Goal: Find specific page/section: Find specific page/section

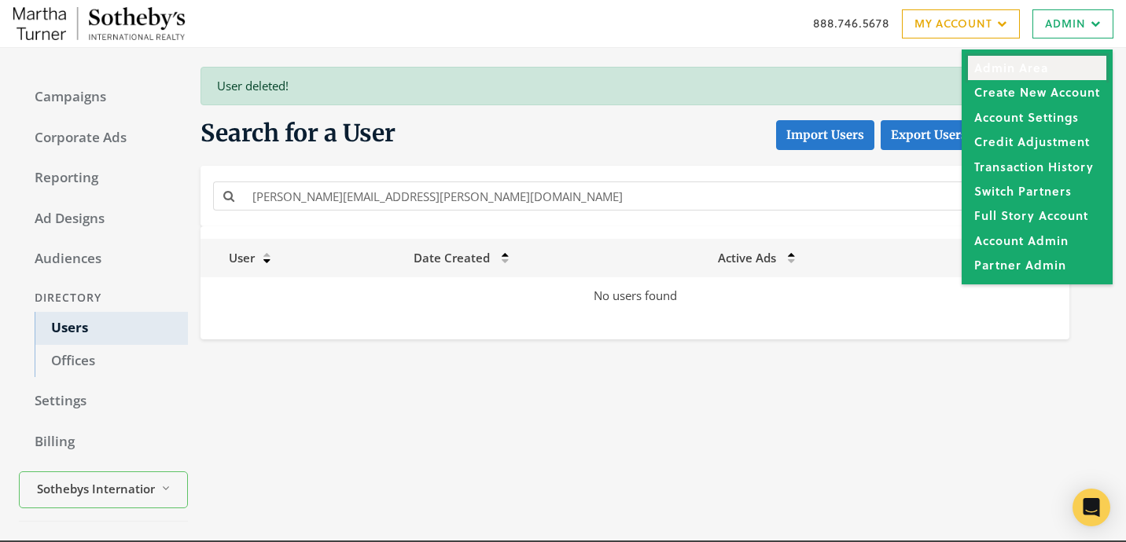
click at [1063, 60] on link "Admin Area" at bounding box center [1037, 68] width 138 height 24
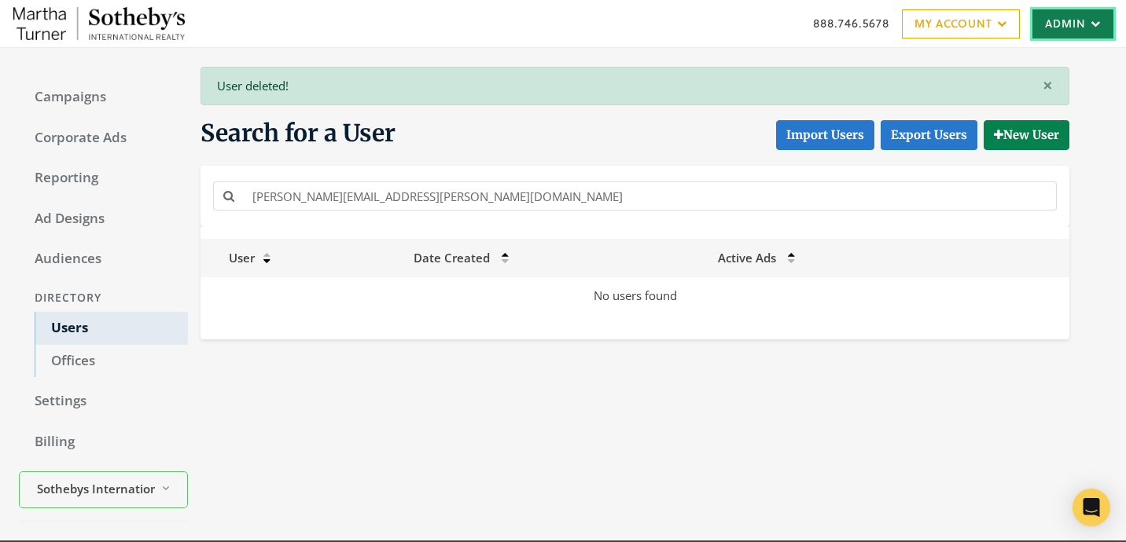
click at [1066, 17] on link "Admin" at bounding box center [1072, 23] width 81 height 29
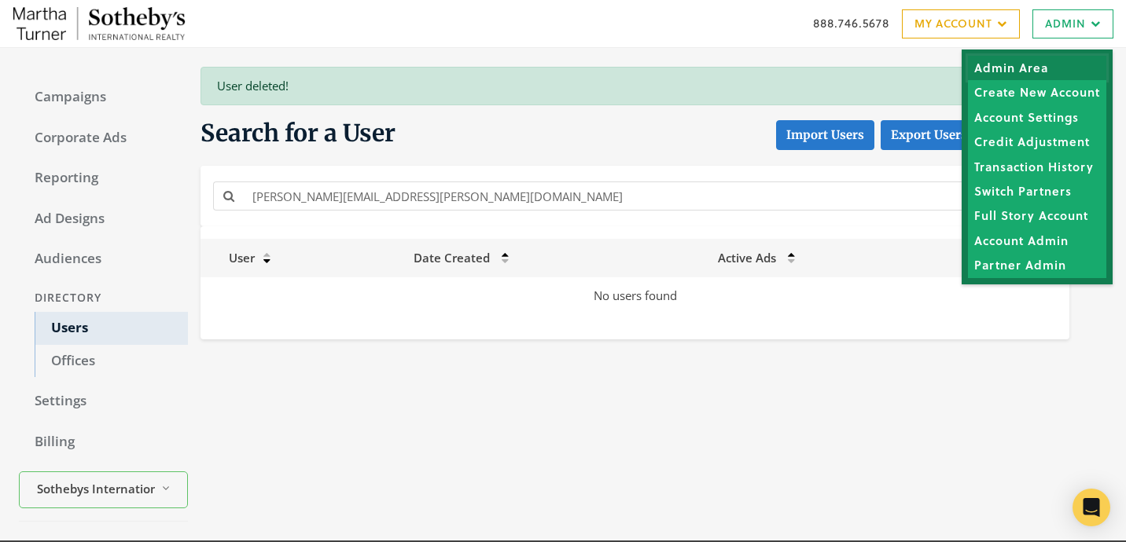
click at [1051, 73] on link "Admin Area" at bounding box center [1037, 68] width 138 height 24
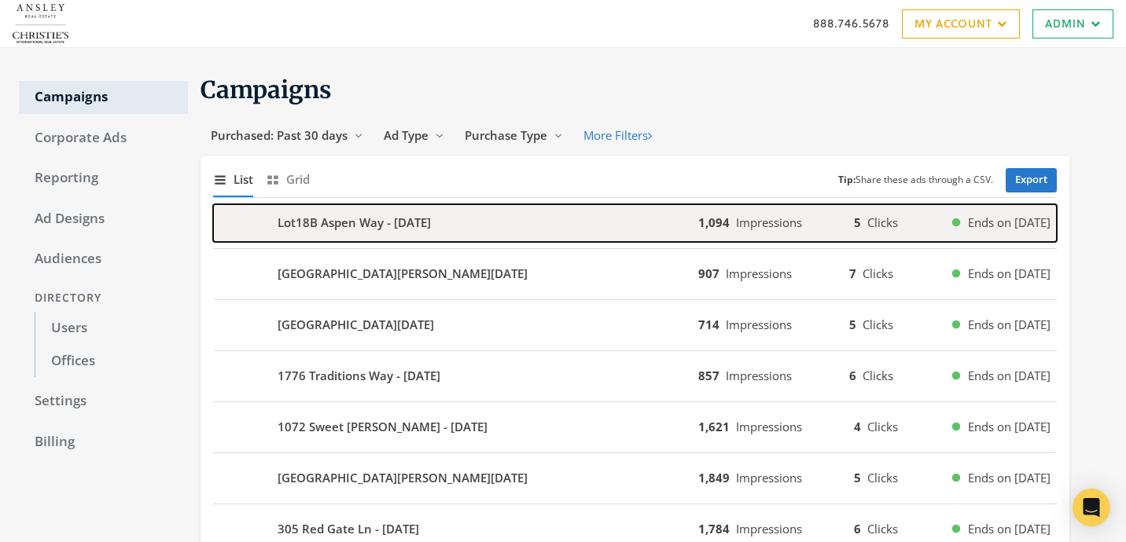
click at [446, 237] on div "Lot18B Aspen Way - [DATE]" at bounding box center [455, 223] width 485 height 38
